Goal: Find specific fact: Find specific fact

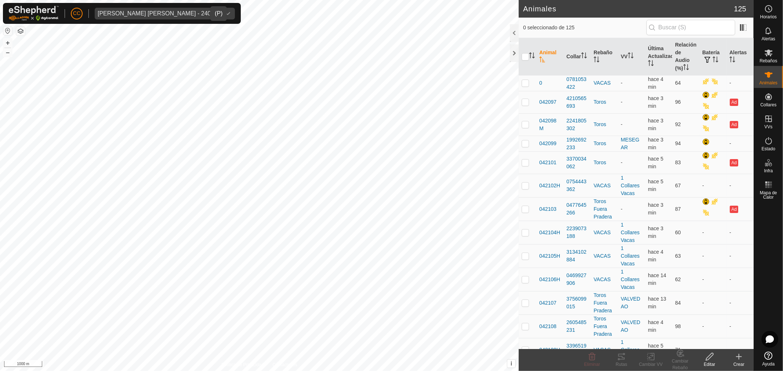
click at [132, 9] on span "[PERSON_NAME] [PERSON_NAME] - 24046" at bounding box center [157, 14] width 125 height 12
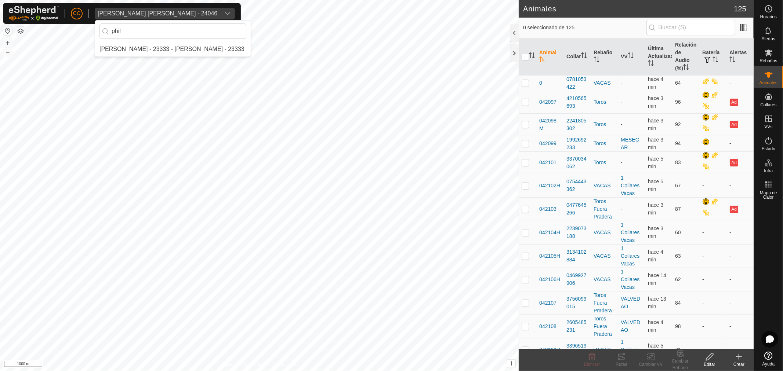
type input "phil"
click at [190, 45] on li "[PERSON_NAME] - 23333 - [PERSON_NAME] - 23333" at bounding box center [173, 49] width 156 height 15
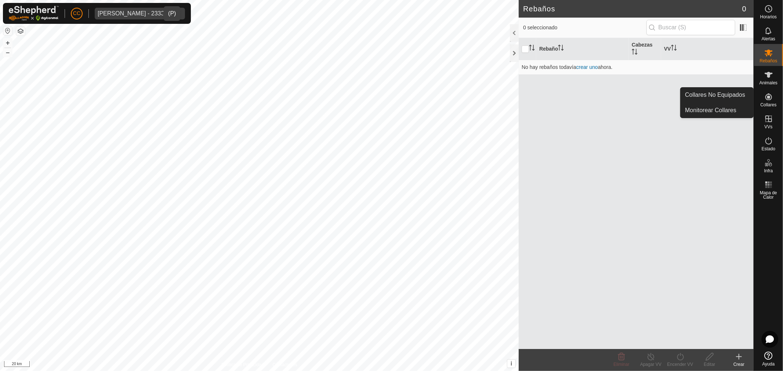
click at [771, 101] on es-neckbands-svg-icon at bounding box center [768, 97] width 13 height 12
click at [736, 97] on link "Collares No Equipados" at bounding box center [716, 95] width 73 height 15
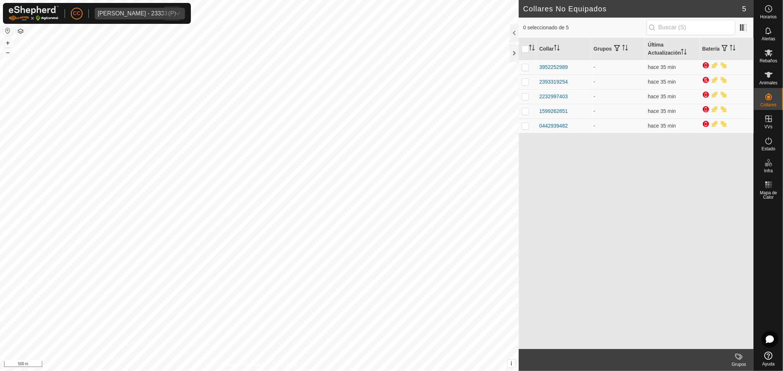
click at [130, 17] on span "[PERSON_NAME] - 23333" at bounding box center [133, 14] width 76 height 12
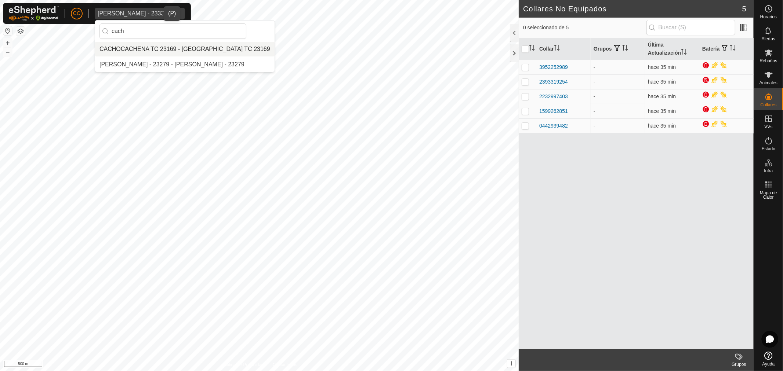
type input "cach"
click at [158, 52] on li "CACHOCACHENA TC 23169 - [GEOGRAPHIC_DATA] TC 23169" at bounding box center [184, 49] width 179 height 15
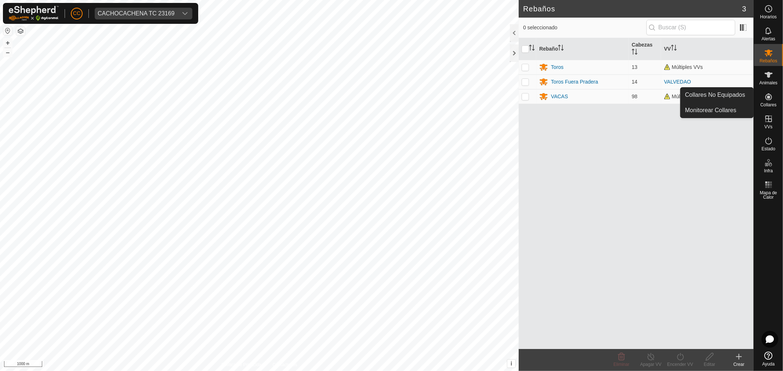
click at [727, 92] on link "Collares No Equipados" at bounding box center [716, 95] width 73 height 15
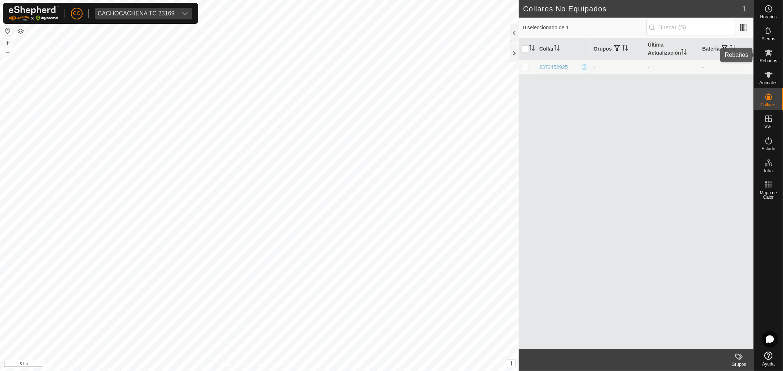
click at [773, 79] on es-animals-svg-icon at bounding box center [768, 75] width 13 height 12
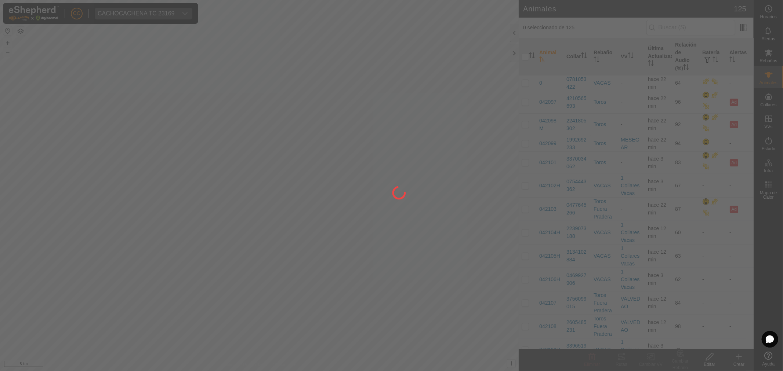
click at [667, 31] on div at bounding box center [391, 185] width 783 height 371
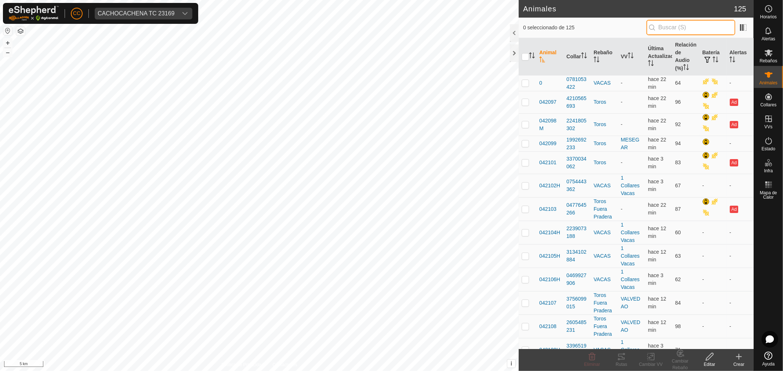
click at [684, 25] on input "text" at bounding box center [690, 27] width 89 height 15
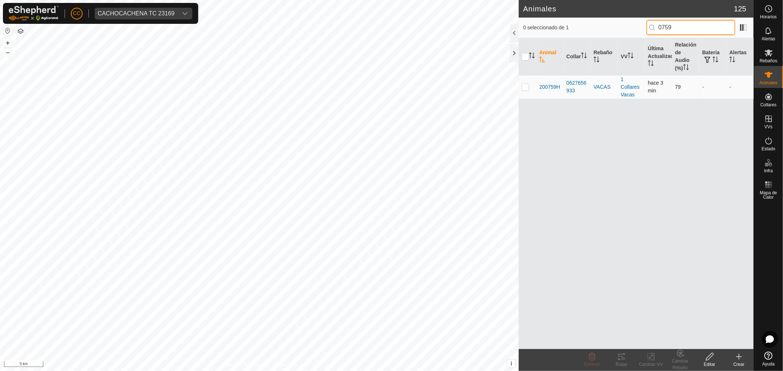
type input "0759"
click at [522, 86] on p-checkbox at bounding box center [524, 87] width 7 height 6
checkbox input "true"
click at [624, 365] on div "Rutas" at bounding box center [620, 364] width 29 height 7
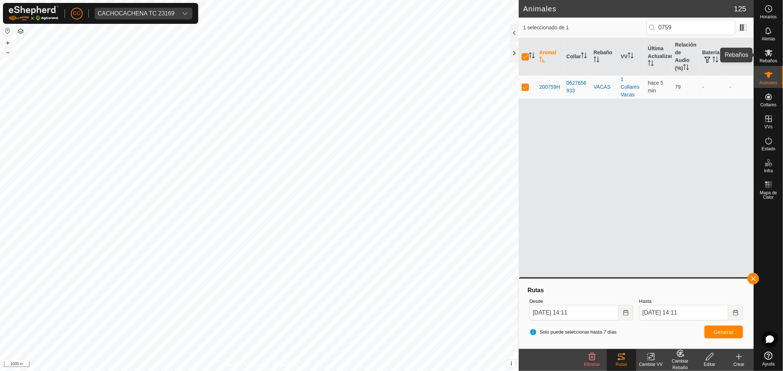
click at [769, 55] on icon at bounding box center [768, 52] width 9 height 9
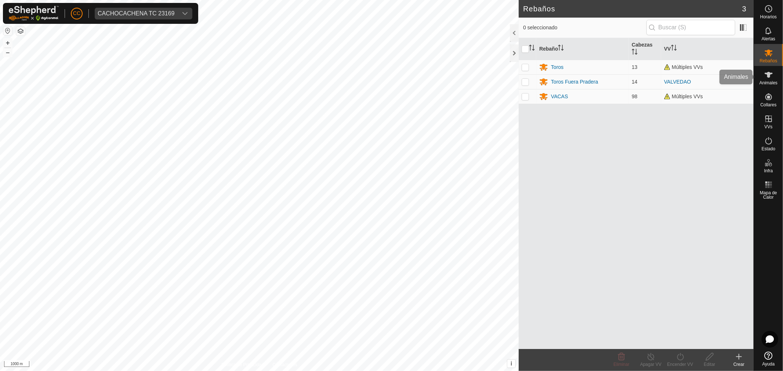
click at [764, 78] on icon at bounding box center [768, 74] width 9 height 9
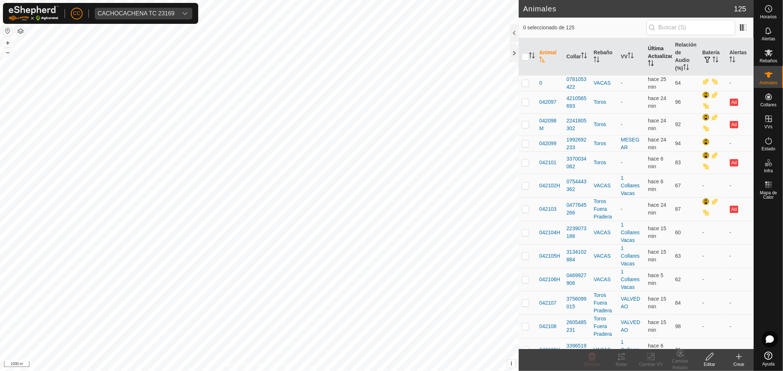
click at [658, 54] on th "Última Actualización" at bounding box center [658, 56] width 27 height 37
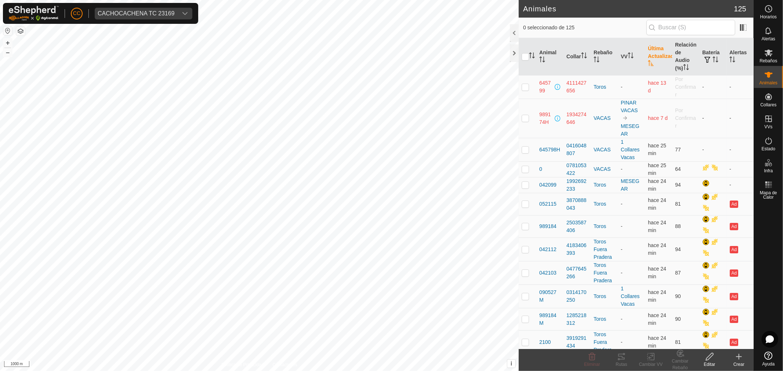
click at [528, 123] on td at bounding box center [527, 118] width 18 height 39
click at [524, 120] on p-checkbox at bounding box center [524, 118] width 7 height 6
checkbox input "false"
click at [672, 30] on input "text" at bounding box center [690, 27] width 89 height 15
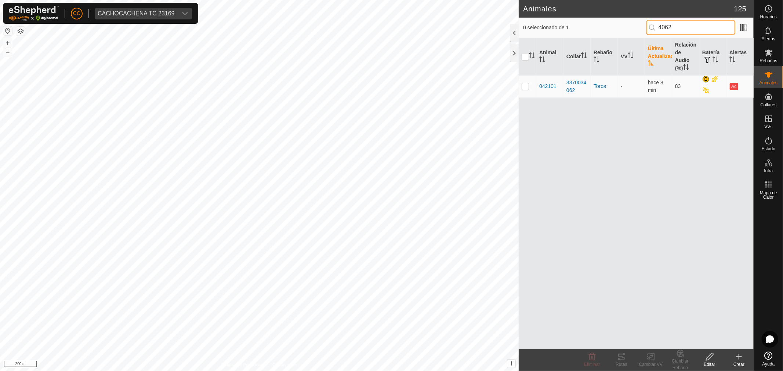
drag, startPoint x: 677, startPoint y: 26, endPoint x: 646, endPoint y: 32, distance: 31.4
click at [646, 32] on div "0 seleccionado de 1 4062" at bounding box center [636, 27] width 226 height 15
drag, startPoint x: 679, startPoint y: 29, endPoint x: 631, endPoint y: 42, distance: 49.5
click at [631, 42] on div "0 seleccionado de 1 0432 Animal Collar Rebaño VV Última Actualización Relación …" at bounding box center [635, 184] width 235 height 332
type input "0759"
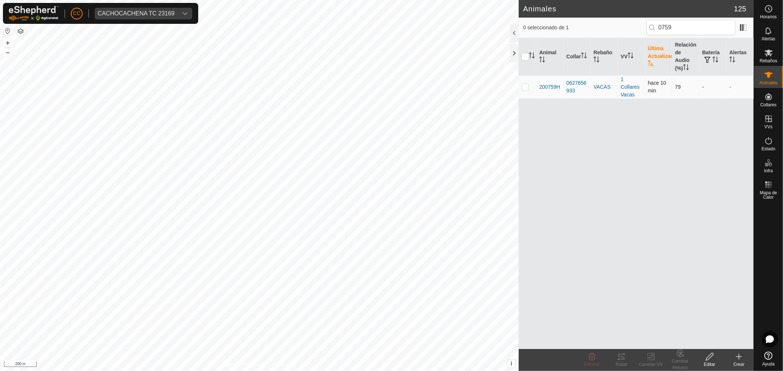
drag, startPoint x: 580, startPoint y: 92, endPoint x: 564, endPoint y: 87, distance: 16.8
click at [564, 87] on td "0627656933" at bounding box center [576, 86] width 27 height 23
copy div "0627656933"
click at [776, 103] on span "Collares" at bounding box center [768, 105] width 16 height 4
